Goal: Task Accomplishment & Management: Complete application form

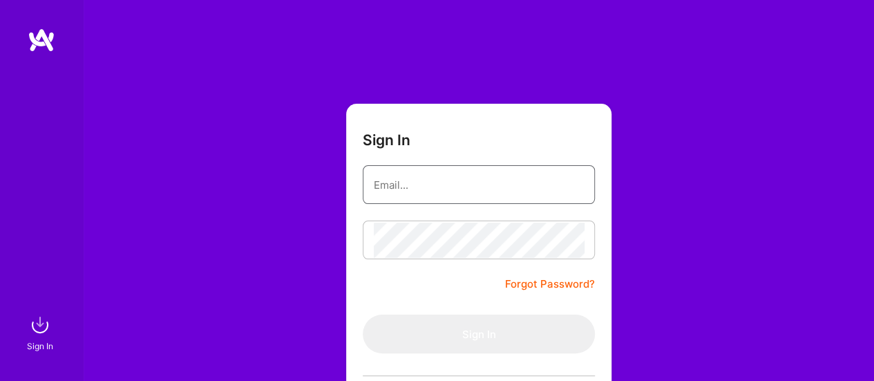
click at [433, 187] on input "email" at bounding box center [479, 184] width 210 height 35
type input "[EMAIL_ADDRESS][DOMAIN_NAME]"
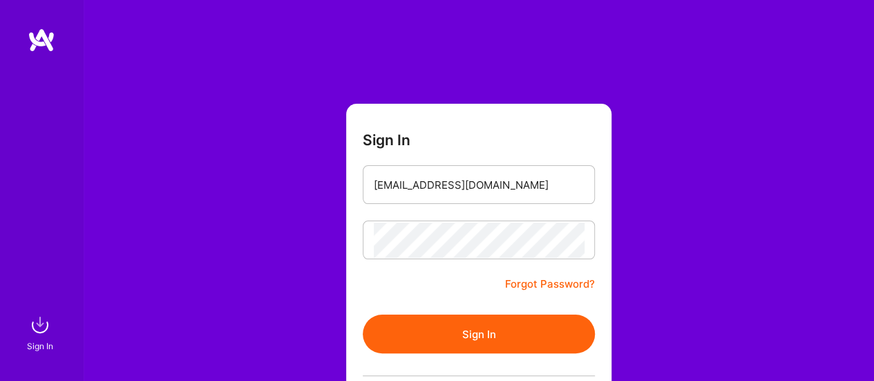
click at [468, 336] on button "Sign In" at bounding box center [479, 333] width 232 height 39
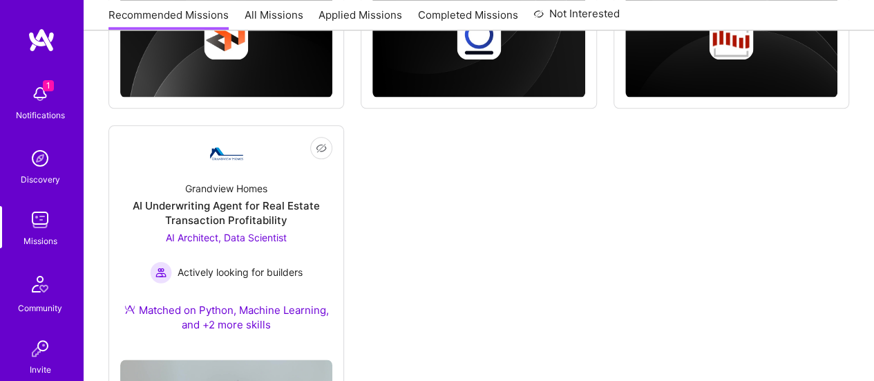
scroll to position [776, 0]
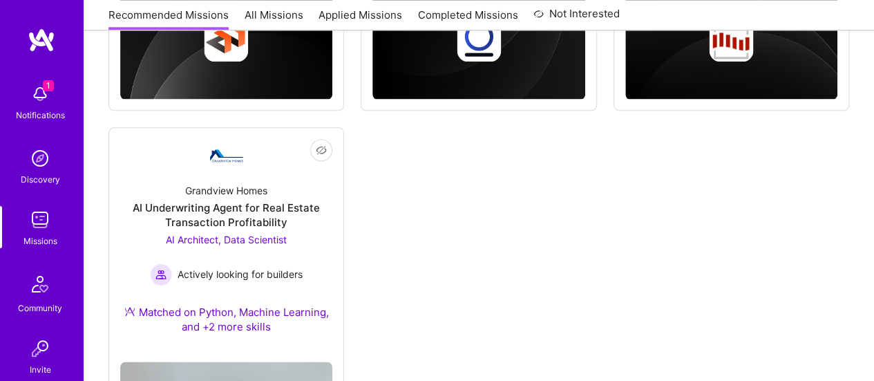
click at [44, 92] on img at bounding box center [40, 94] width 28 height 28
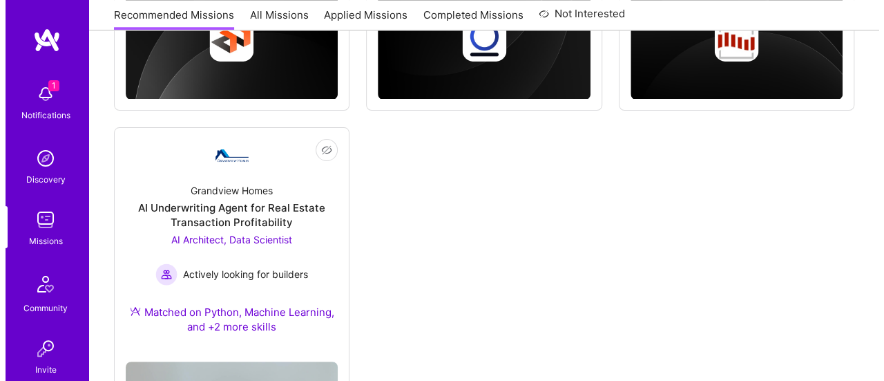
scroll to position [778, 0]
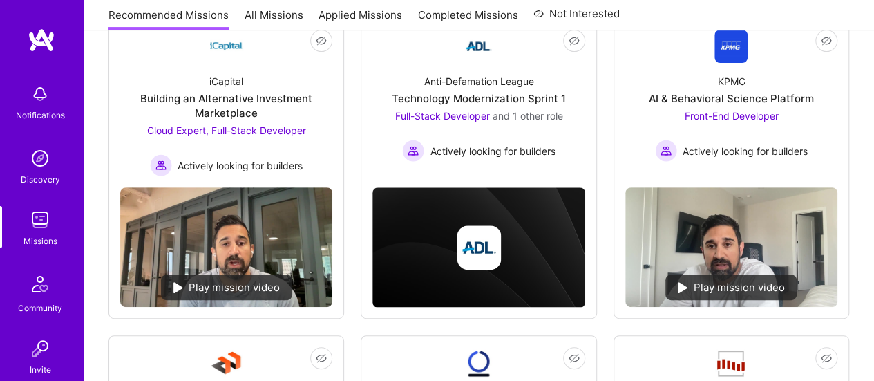
scroll to position [67, 0]
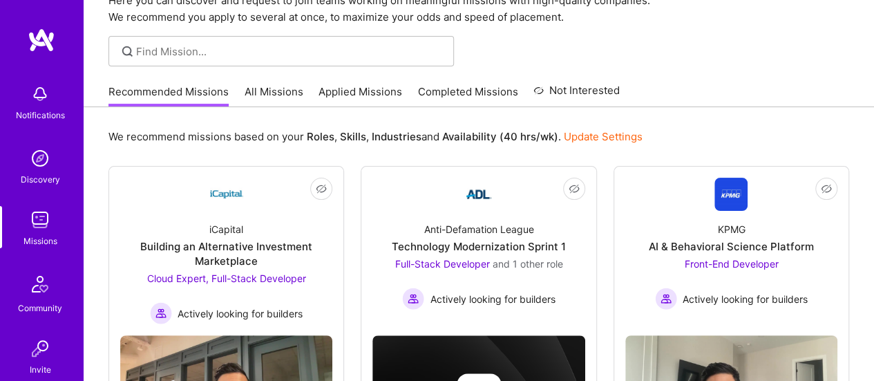
click at [341, 88] on link "Applied Missions" at bounding box center [361, 95] width 84 height 23
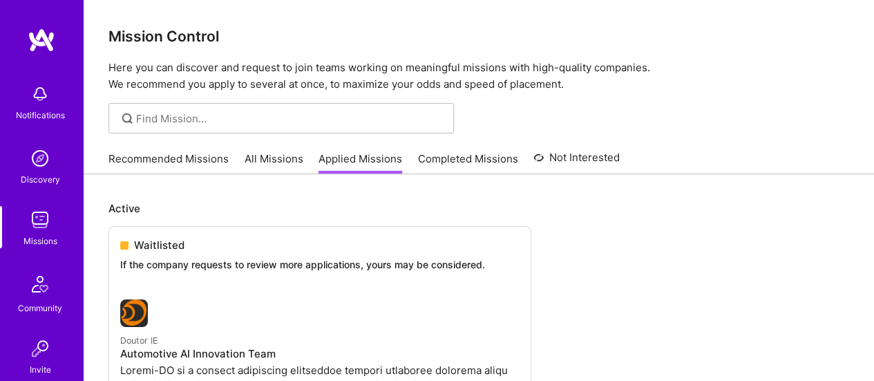
drag, startPoint x: 274, startPoint y: 161, endPoint x: 357, endPoint y: 149, distance: 83.1
click at [274, 161] on link "All Missions" at bounding box center [274, 162] width 59 height 23
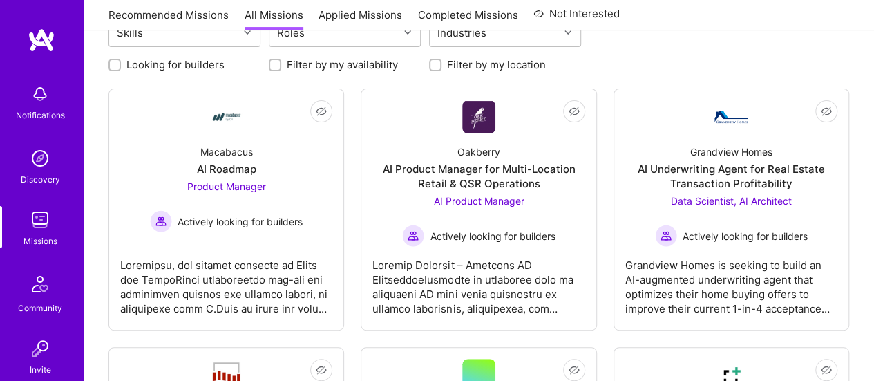
scroll to position [257, 0]
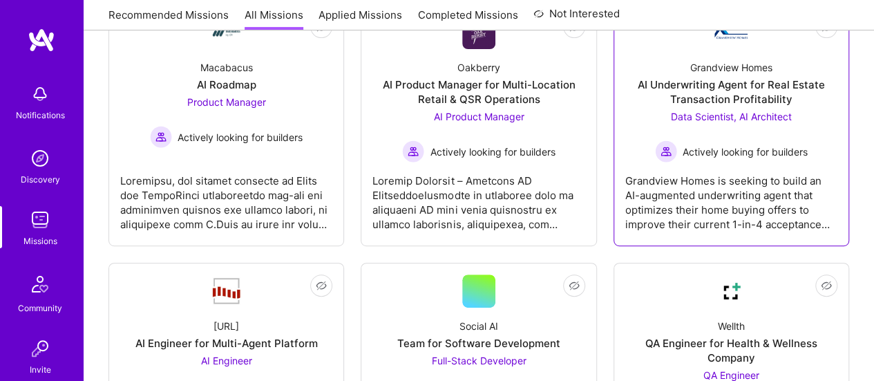
click at [714, 89] on div "AI Underwriting Agent for Real Estate Transaction Profitability" at bounding box center [731, 91] width 212 height 29
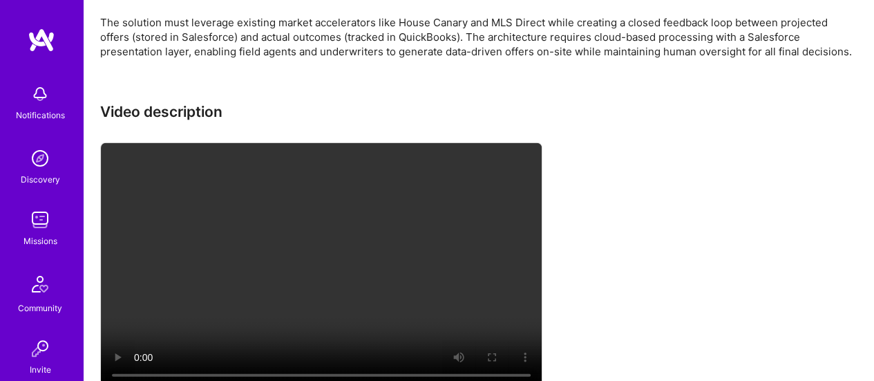
scroll to position [746, 0]
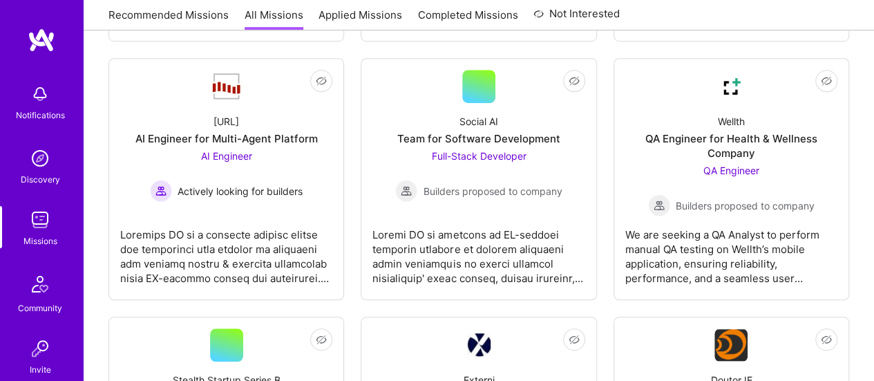
scroll to position [392, 0]
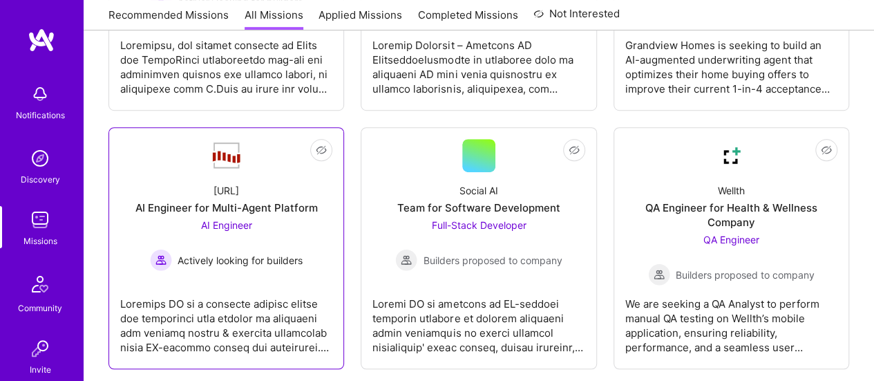
click at [216, 212] on div "AI Engineer for Multi-Agent Platform" at bounding box center [226, 207] width 182 height 15
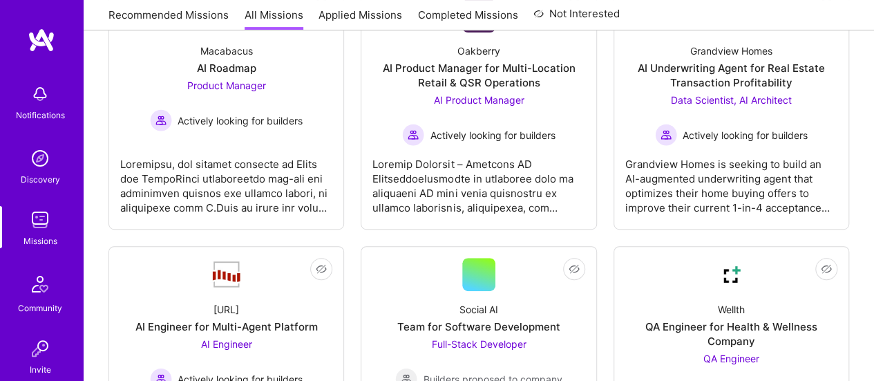
scroll to position [241, 0]
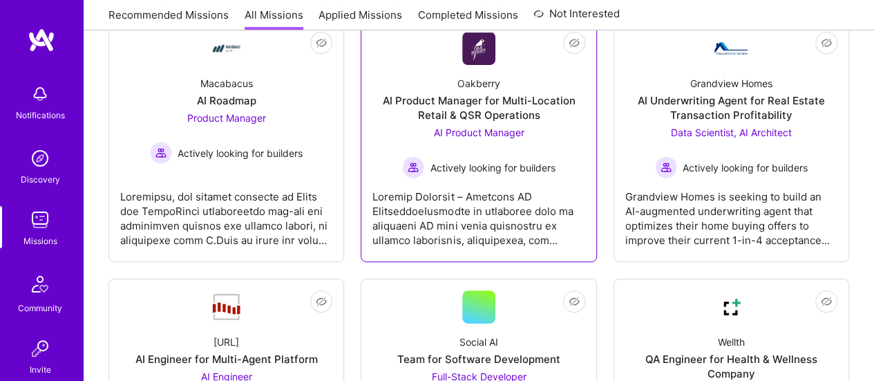
click at [480, 115] on div "AI Product Manager for Multi-Location Retail & QSR Operations" at bounding box center [478, 107] width 212 height 29
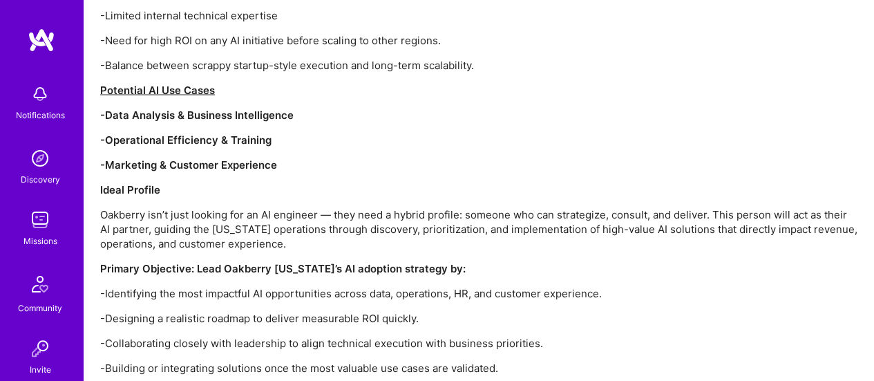
scroll to position [1349, 0]
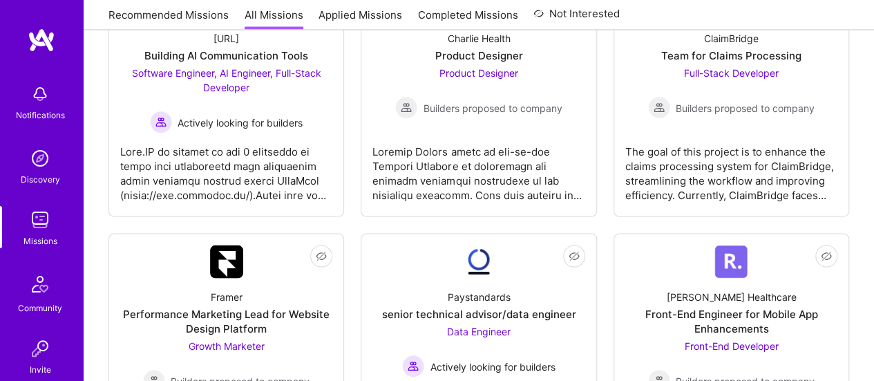
scroll to position [241, 0]
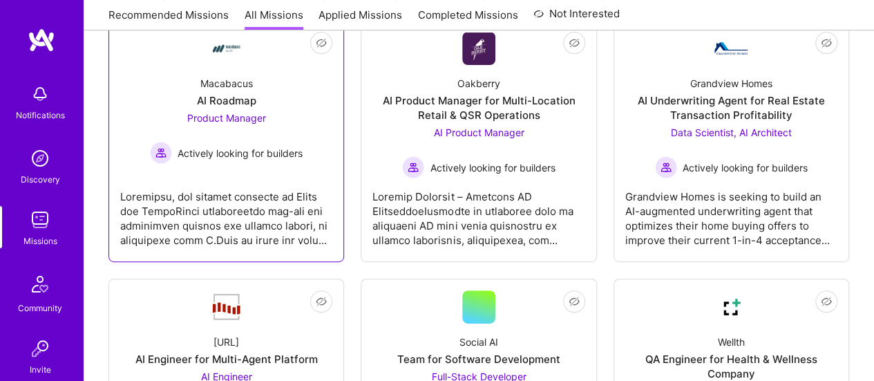
click at [216, 108] on div "Macabacus AI Roadmap Product Manager Actively looking for builders" at bounding box center [226, 114] width 212 height 99
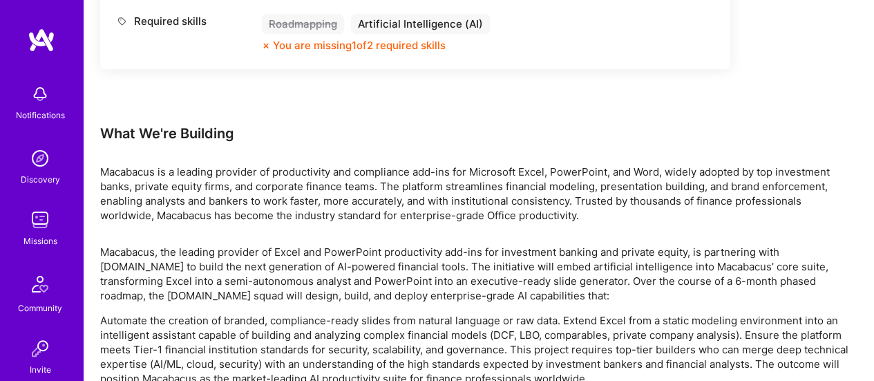
scroll to position [750, 0]
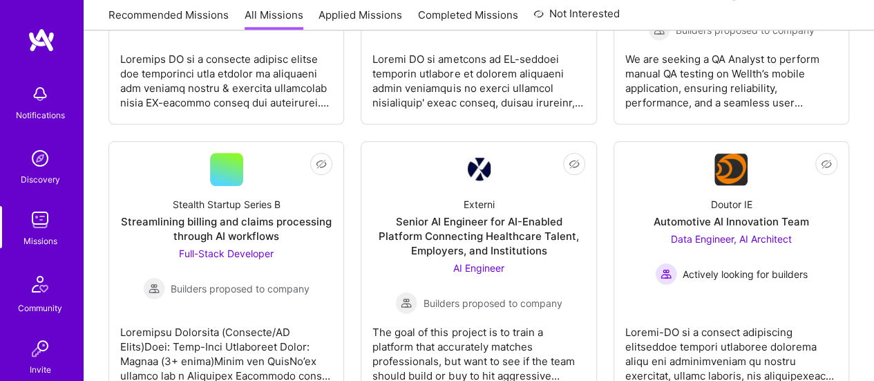
scroll to position [632, 0]
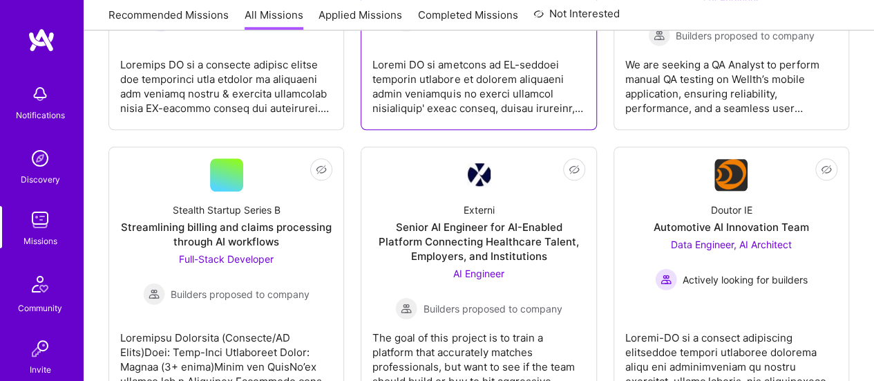
click at [491, 82] on div at bounding box center [478, 80] width 212 height 69
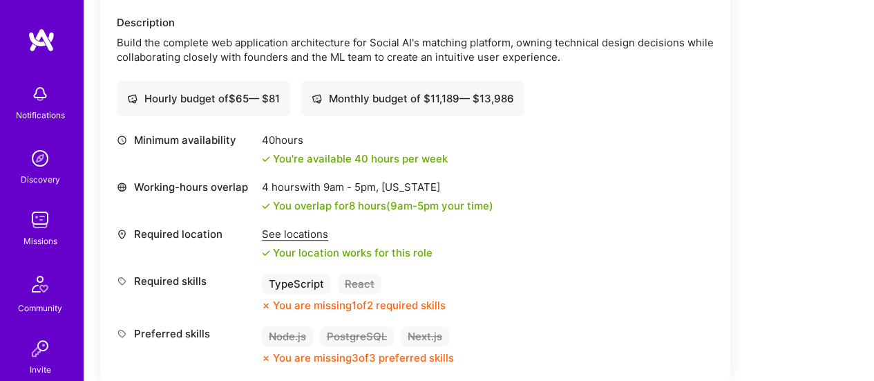
scroll to position [80, 0]
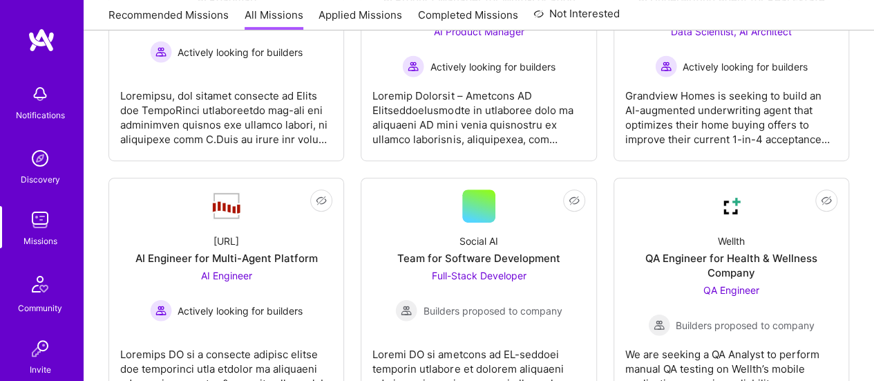
scroll to position [416, 0]
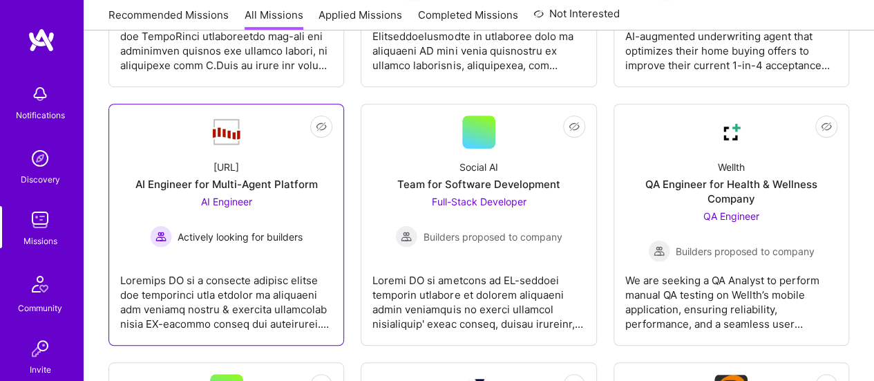
click at [232, 197] on span "AI Engineer" at bounding box center [226, 202] width 51 height 12
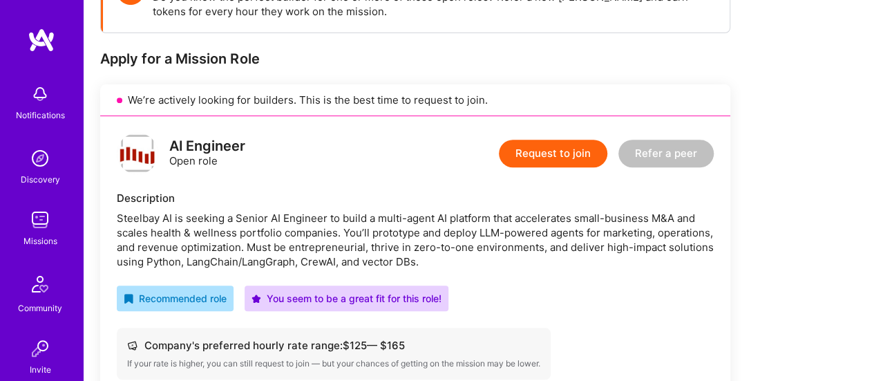
scroll to position [312, 0]
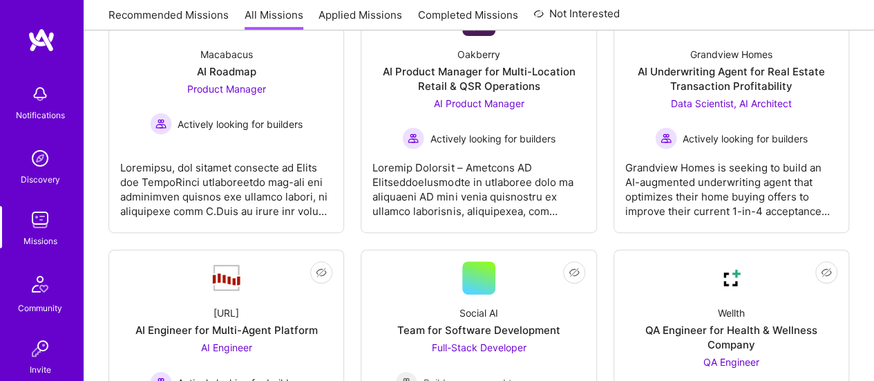
scroll to position [275, 0]
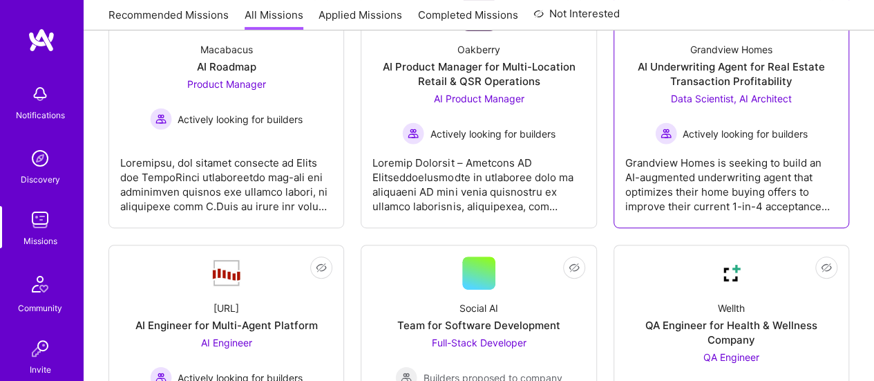
click at [773, 118] on div "Data Scientist, AI Architect Actively looking for builders" at bounding box center [731, 117] width 153 height 53
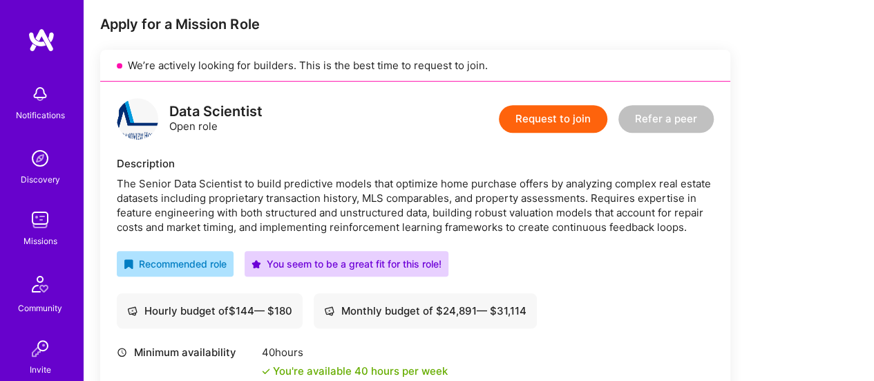
scroll to position [268, 0]
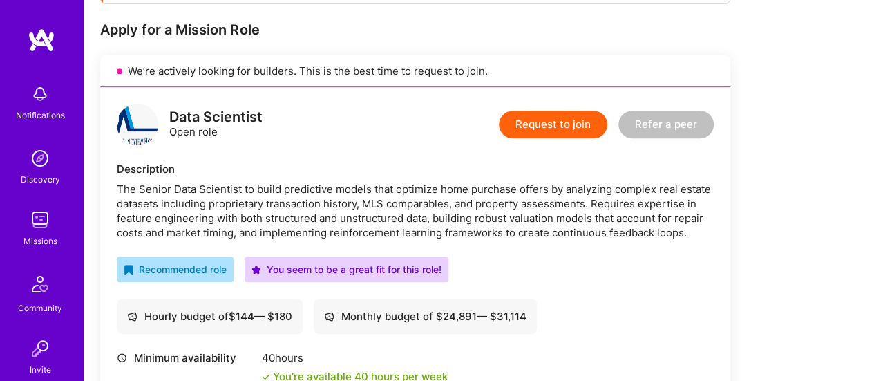
click at [585, 129] on button "Request to join" at bounding box center [553, 125] width 108 height 28
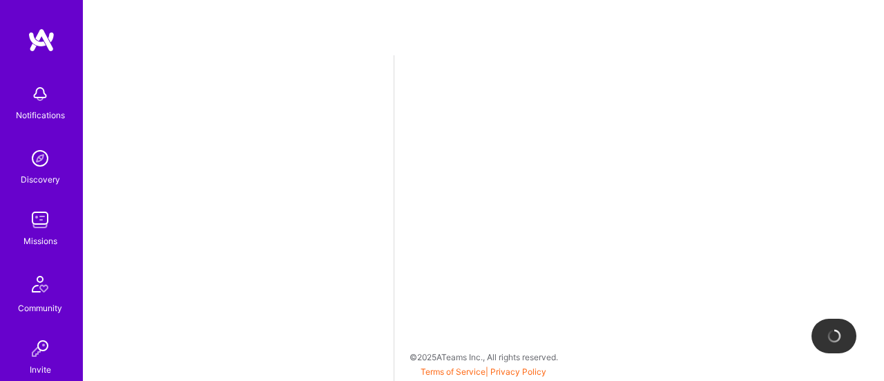
select select "US"
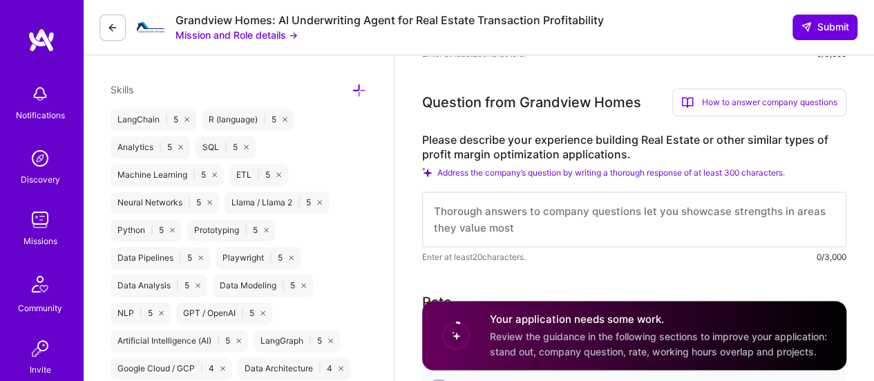
scroll to position [815, 0]
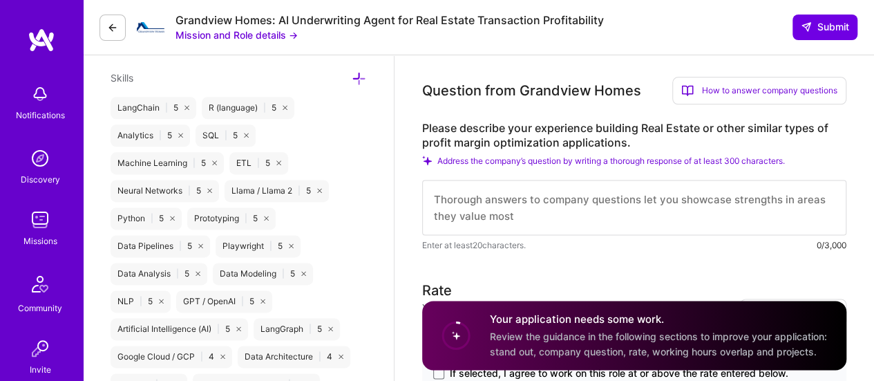
click at [115, 30] on icon at bounding box center [112, 27] width 11 height 11
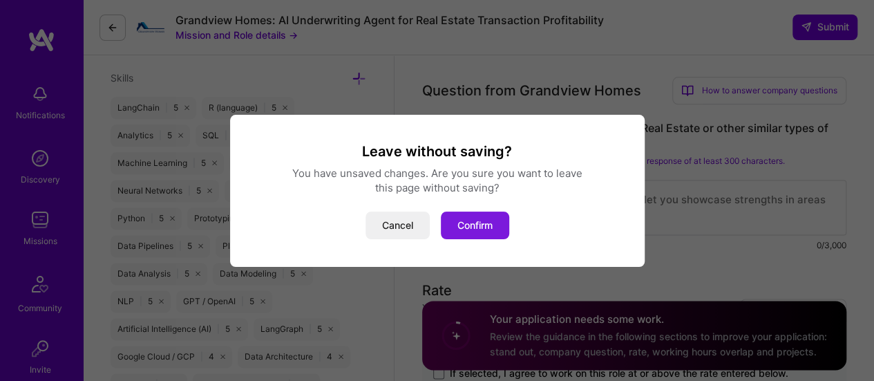
click at [459, 222] on button "Confirm" at bounding box center [475, 225] width 68 height 28
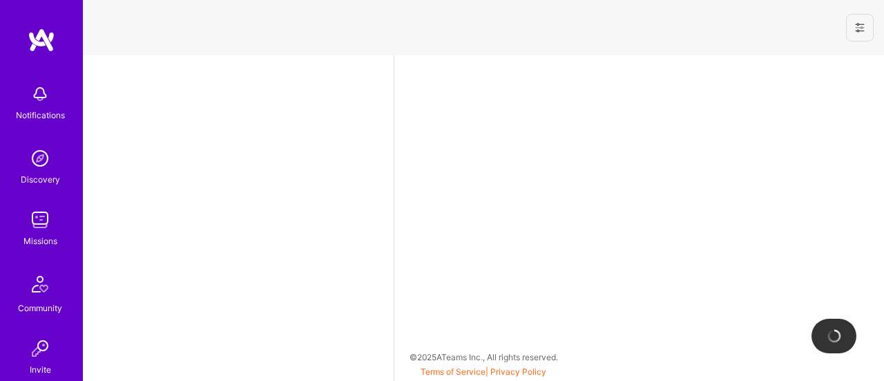
select select "US"
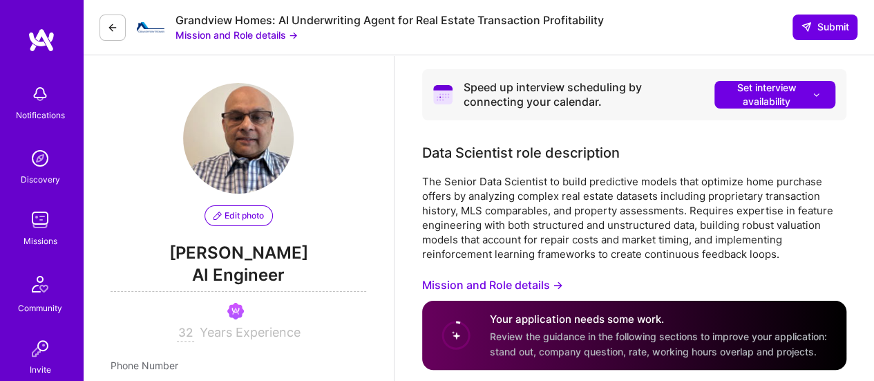
click at [39, 231] on img at bounding box center [40, 220] width 28 height 28
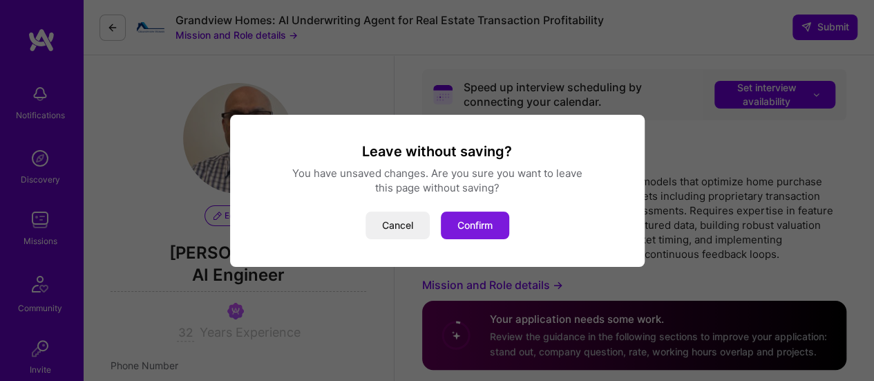
click at [465, 220] on button "Confirm" at bounding box center [475, 225] width 68 height 28
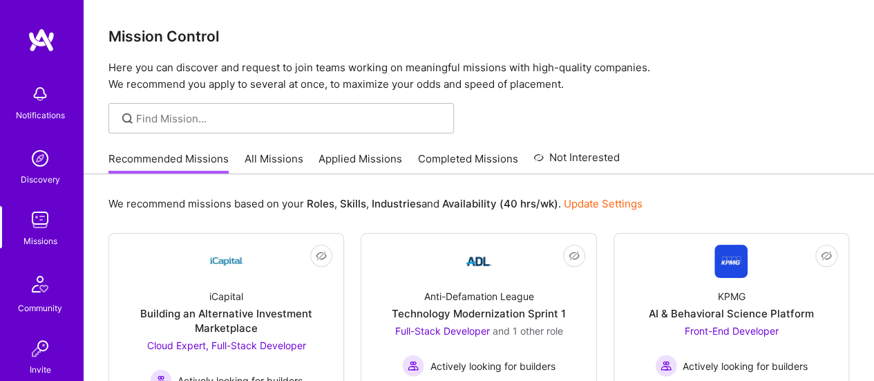
click at [257, 158] on link "All Missions" at bounding box center [274, 162] width 59 height 23
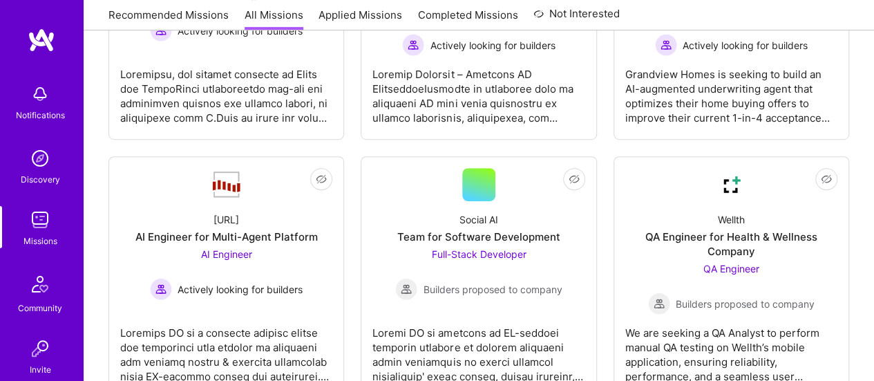
scroll to position [417, 0]
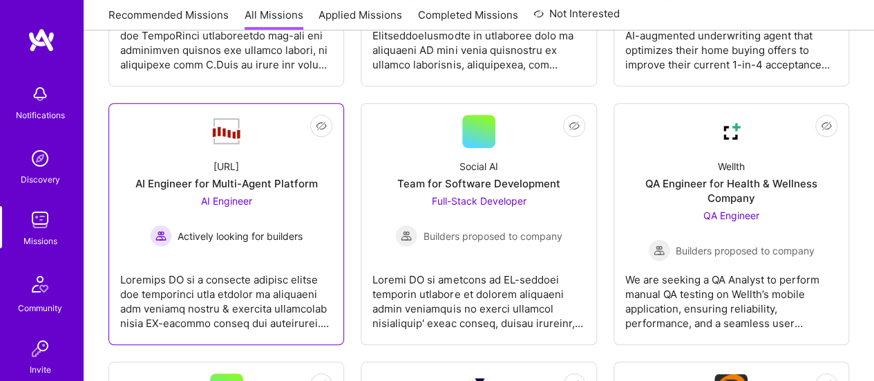
click at [274, 181] on div "AI Engineer for Multi-Agent Platform" at bounding box center [226, 183] width 182 height 15
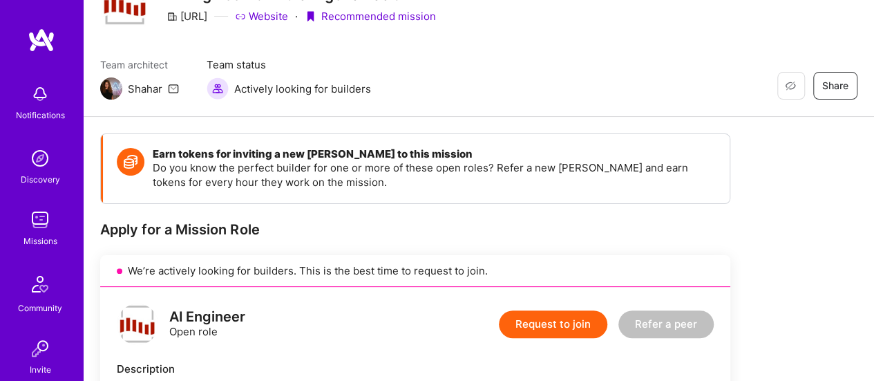
scroll to position [107, 0]
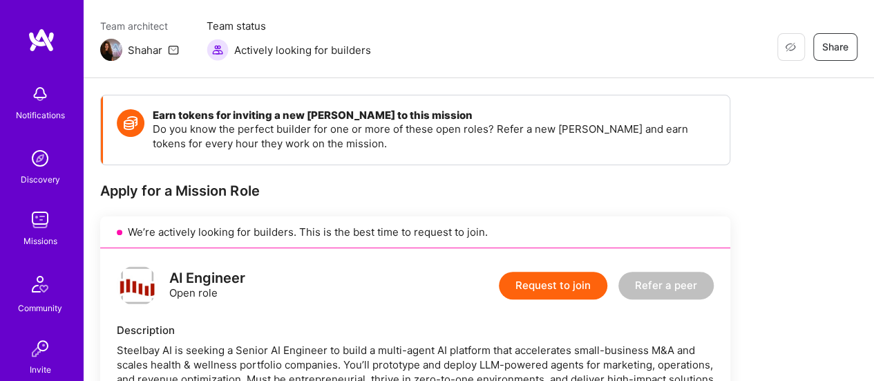
click at [564, 279] on button "Request to join" at bounding box center [553, 286] width 108 height 28
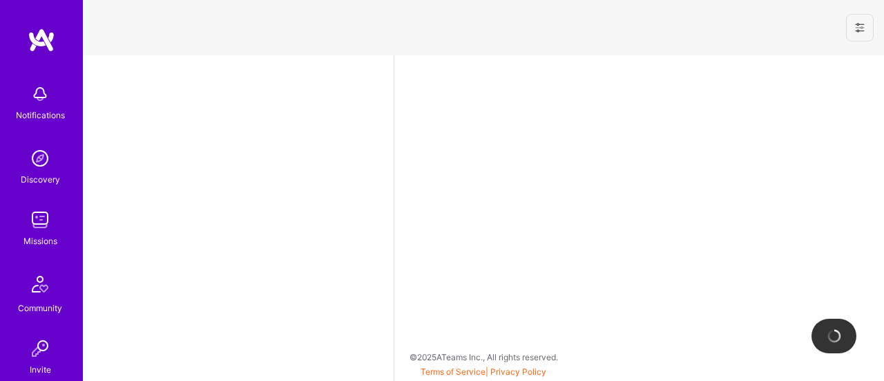
select select "US"
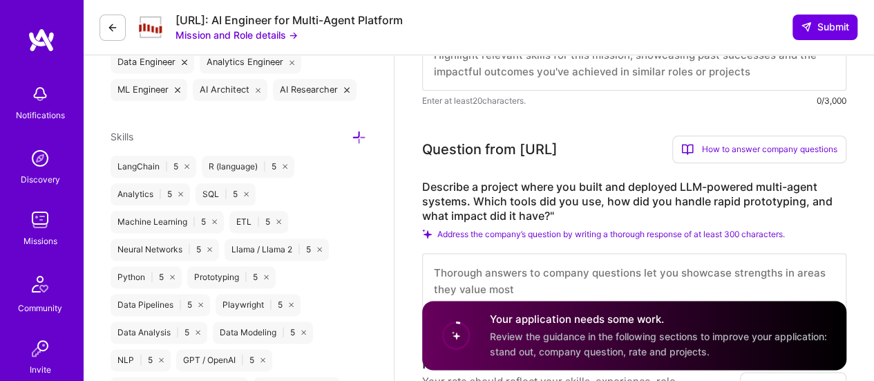
scroll to position [767, 0]
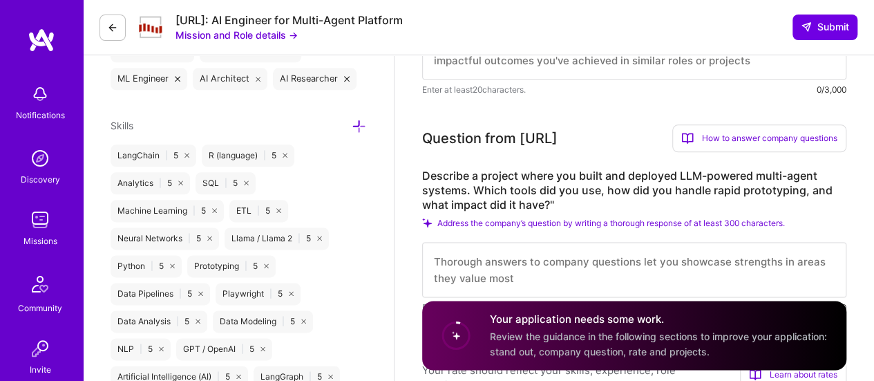
click at [105, 30] on button at bounding box center [112, 28] width 26 height 26
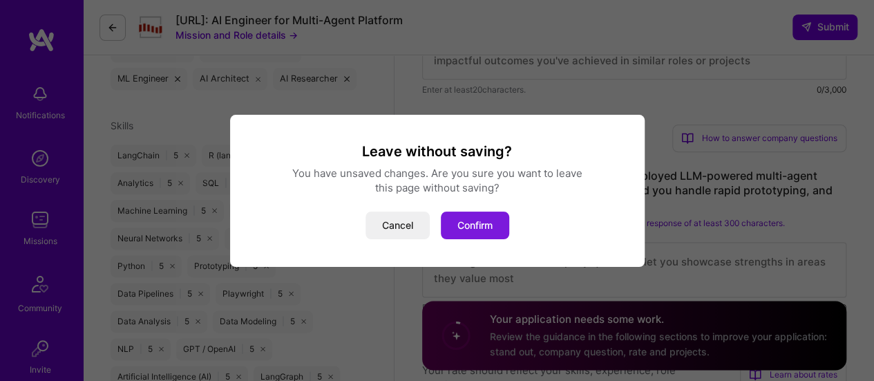
click at [474, 229] on button "Confirm" at bounding box center [475, 225] width 68 height 28
